Goal: Use online tool/utility: Utilize a website feature to perform a specific function

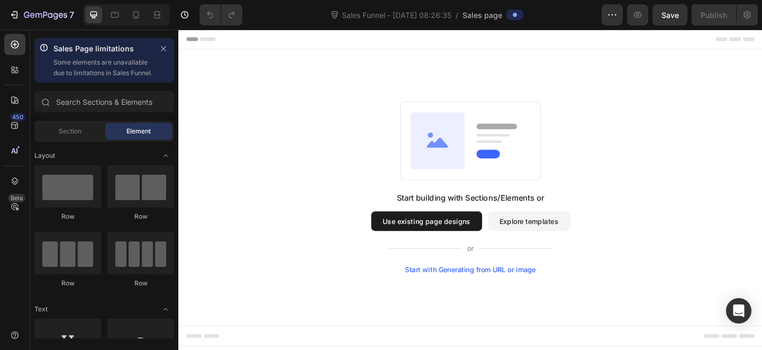
click at [509, 289] on div "Start with Generating from URL or image" at bounding box center [496, 291] width 142 height 8
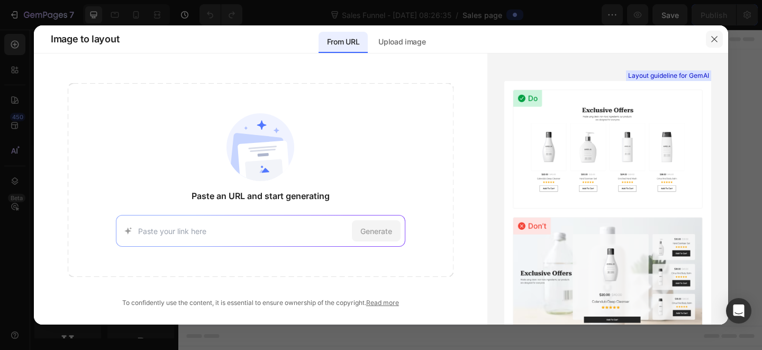
click at [710, 42] on icon "button" at bounding box center [714, 39] width 8 height 8
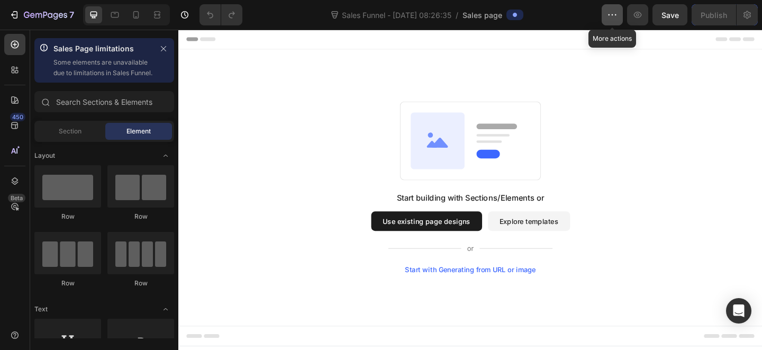
click at [618, 19] on button "button" at bounding box center [611, 14] width 21 height 21
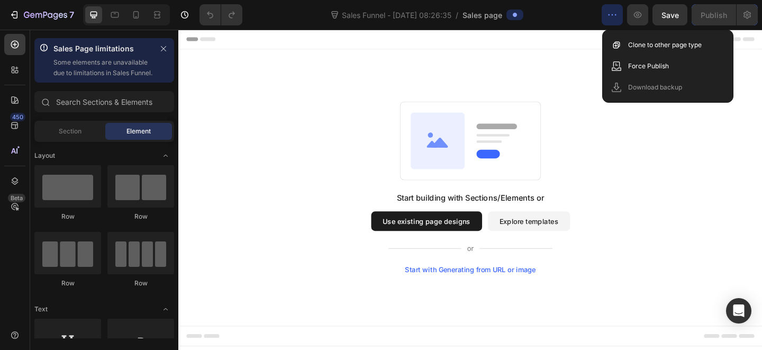
click at [513, 289] on div "Start with Generating from URL or image" at bounding box center [496, 291] width 142 height 8
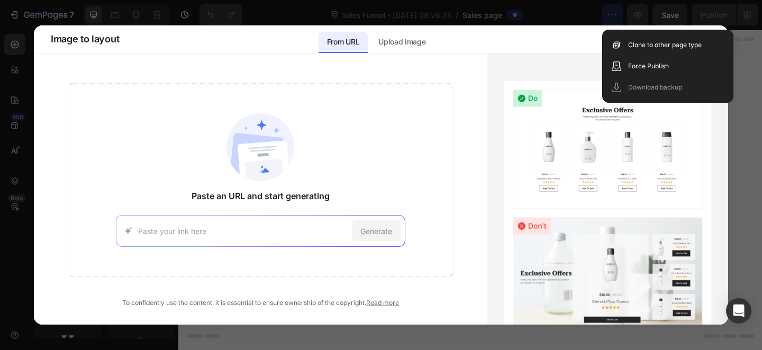
click at [273, 218] on div "Generate" at bounding box center [260, 231] width 289 height 32
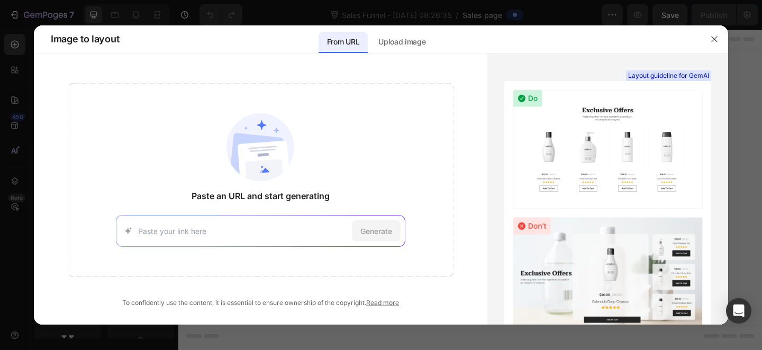
click at [313, 231] on input at bounding box center [242, 230] width 209 height 11
paste input "https://sciatiease.com/fb/noor21v1cconclose-wake/?ad_id={{ad.id}}&adset_id={{ad…"
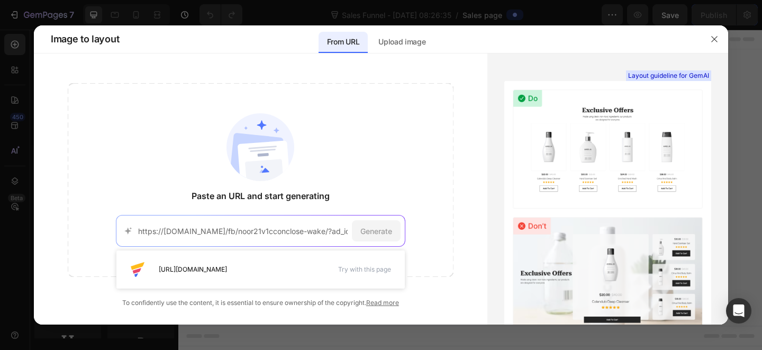
scroll to position [0, 1096]
type input "https://sciatiease.com/fb/noor21v1cconclose-wake/?ad_id={{ad.id}}&adset_id={{ad…"
click at [376, 236] on div "Generate" at bounding box center [376, 230] width 49 height 21
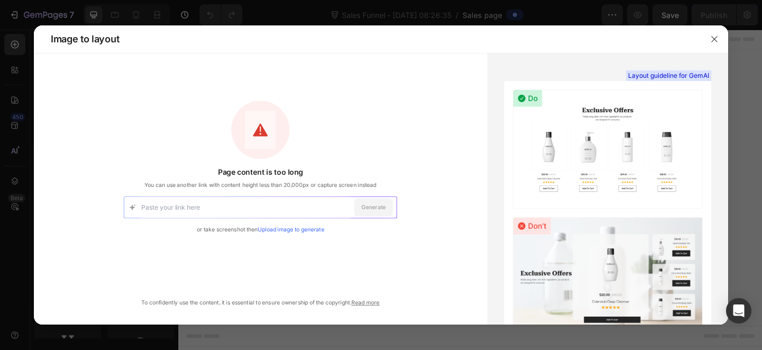
click at [278, 209] on input at bounding box center [245, 206] width 209 height 21
click at [713, 36] on icon "button" at bounding box center [714, 39] width 8 height 8
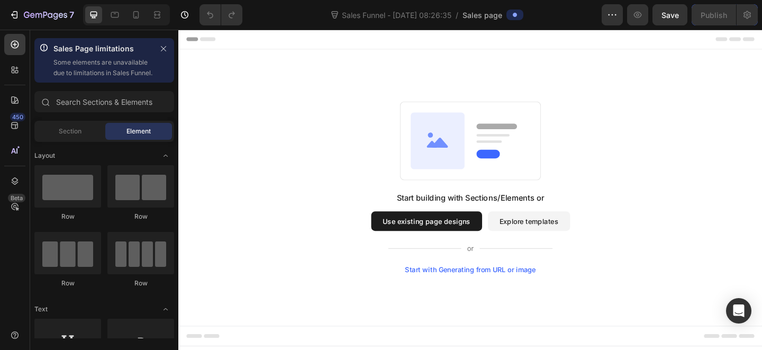
click at [494, 242] on button "Use existing page designs" at bounding box center [448, 237] width 121 height 21
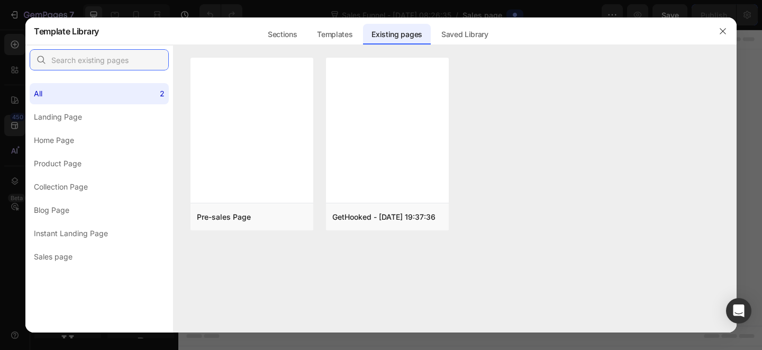
click at [99, 62] on input "text" at bounding box center [99, 59] width 139 height 21
click at [363, 21] on div "Templates" at bounding box center [397, 30] width 68 height 27
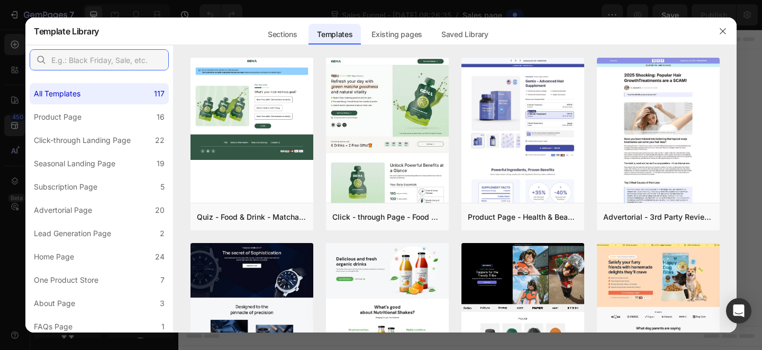
click at [121, 56] on input "text" at bounding box center [99, 59] width 139 height 21
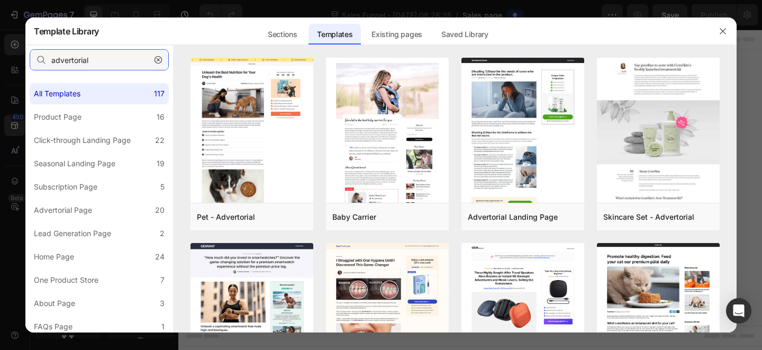
type input "advertorial"
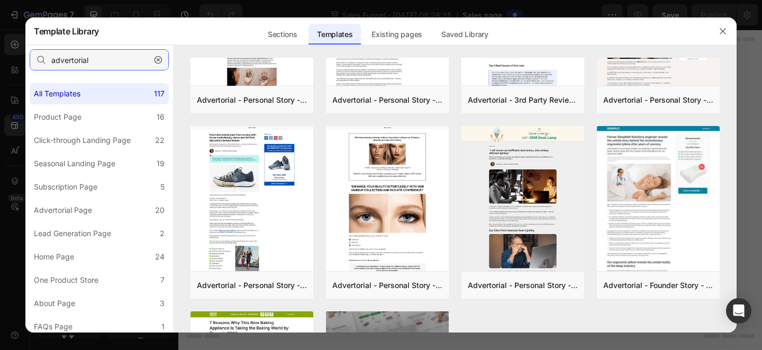
scroll to position [461, 0]
